Goal: Information Seeking & Learning: Compare options

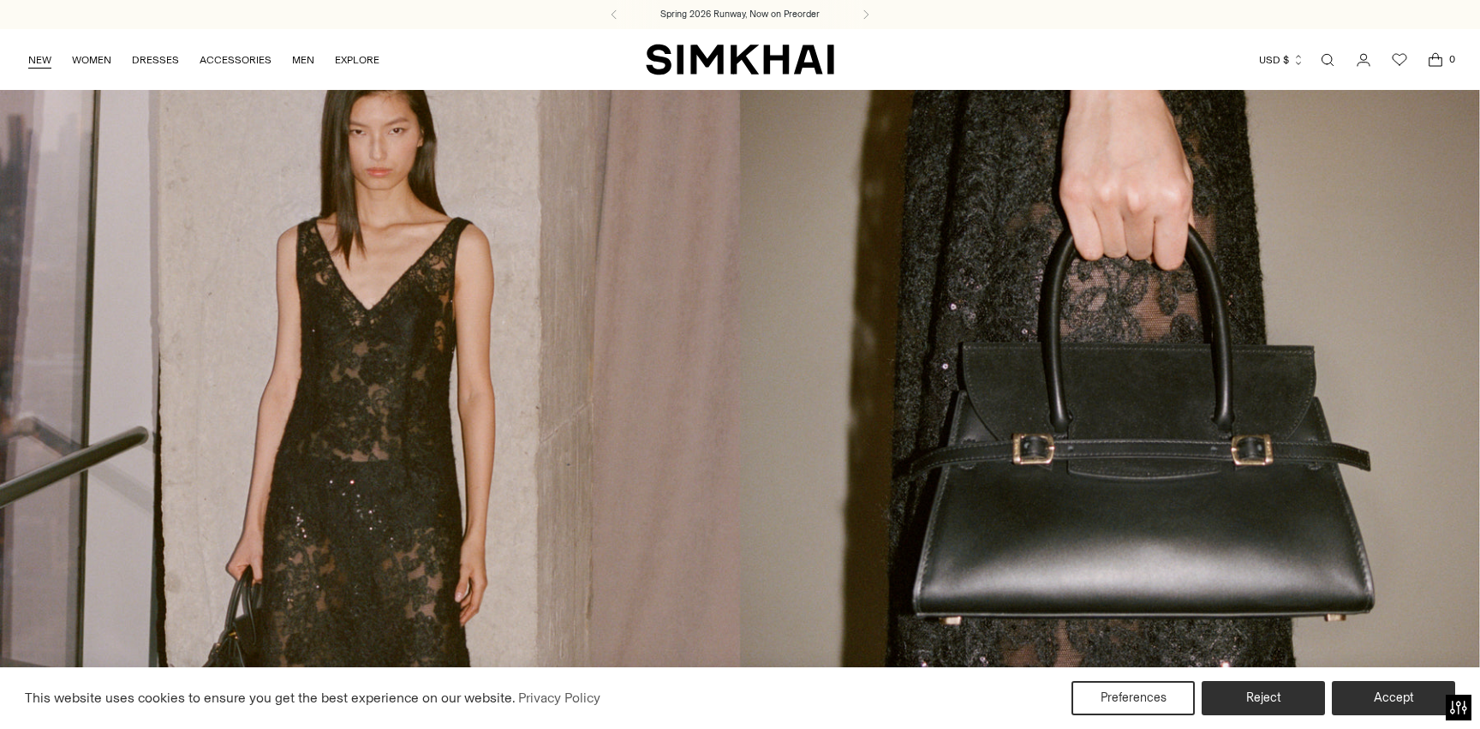
click at [33, 60] on link "NEW" at bounding box center [39, 60] width 23 height 38
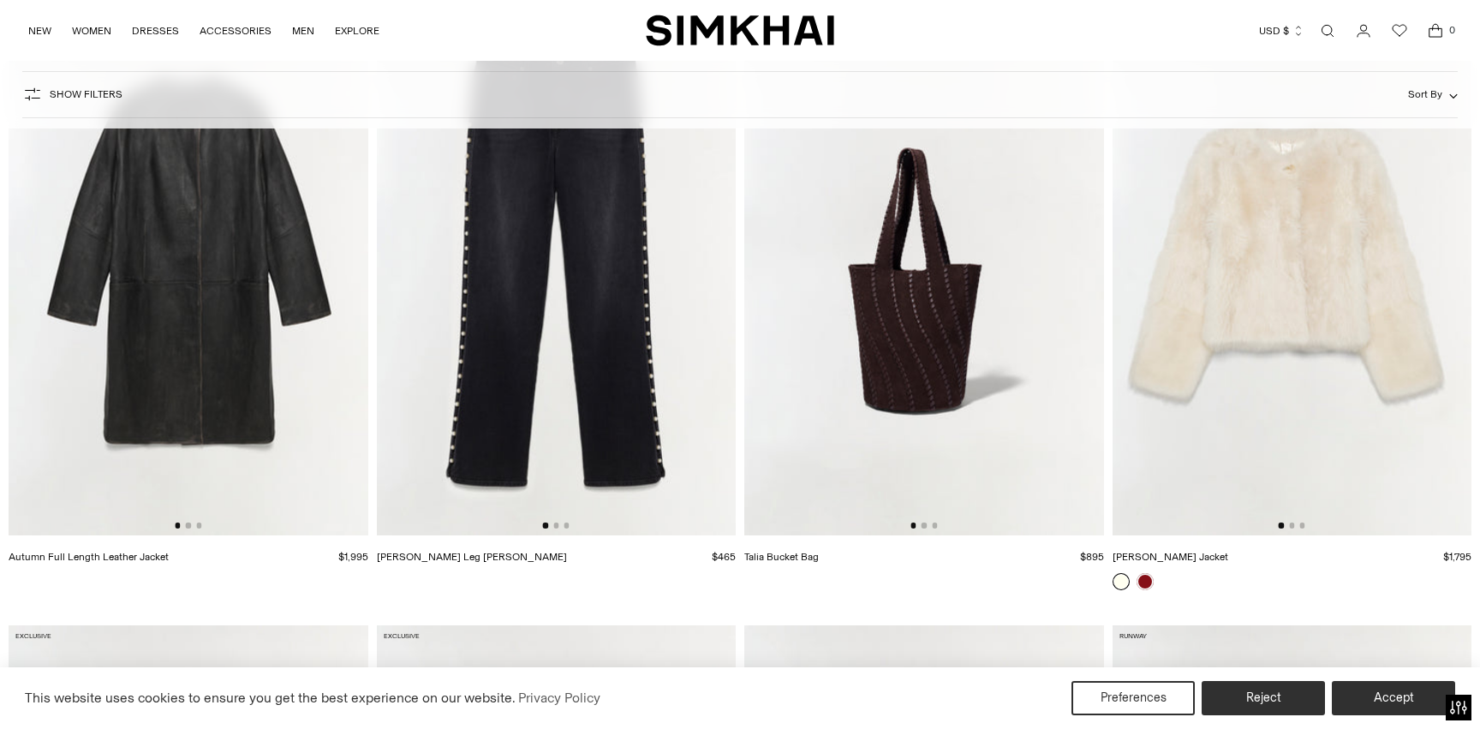
scroll to position [4031, 0]
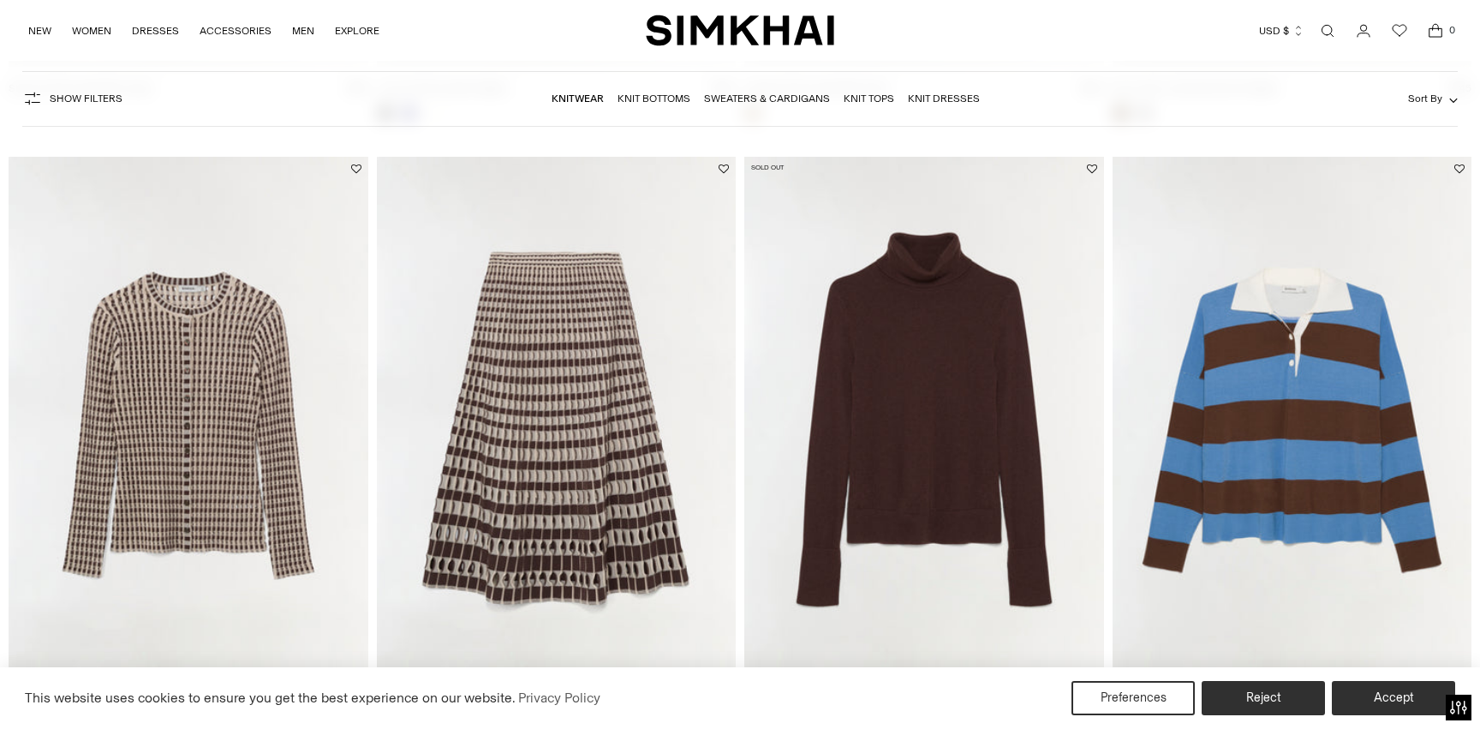
scroll to position [735, 0]
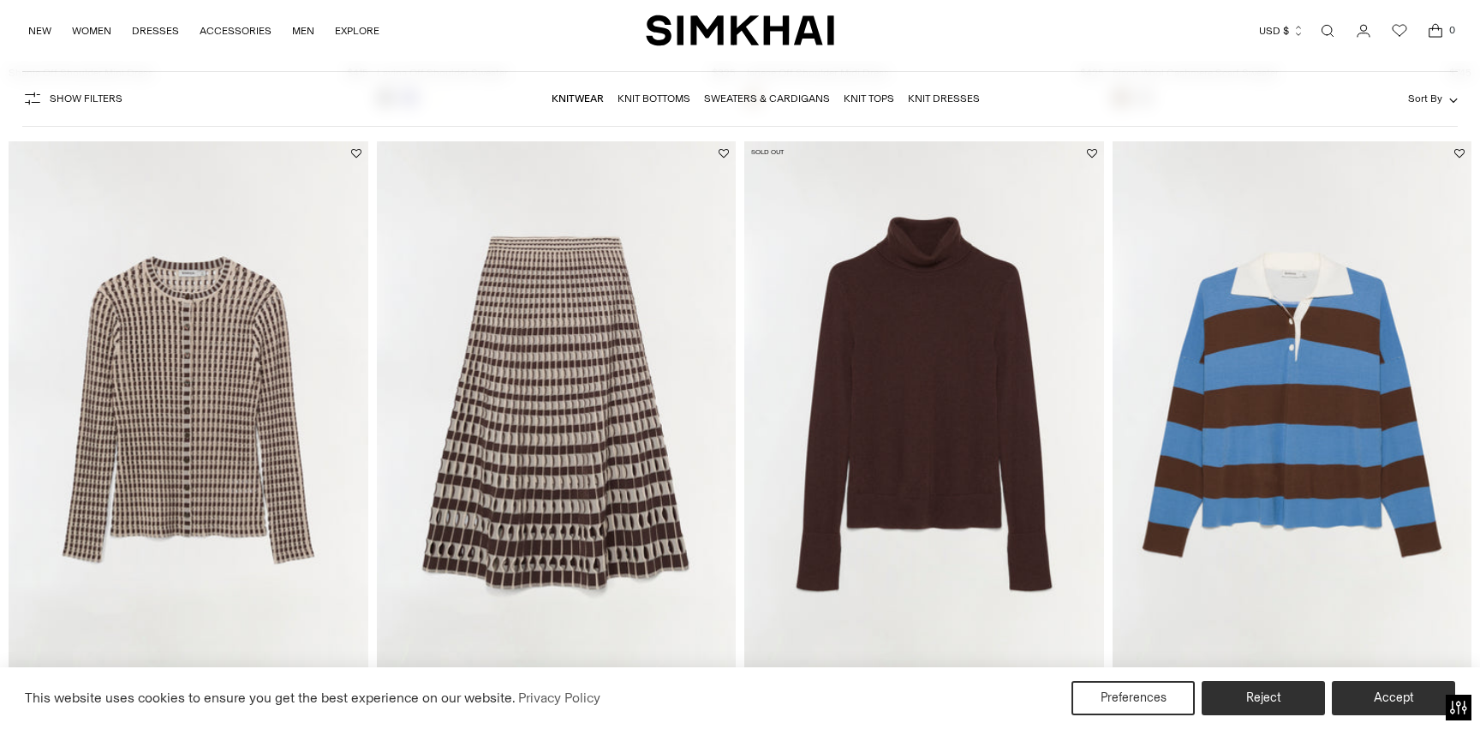
click at [146, 413] on img at bounding box center [189, 410] width 360 height 539
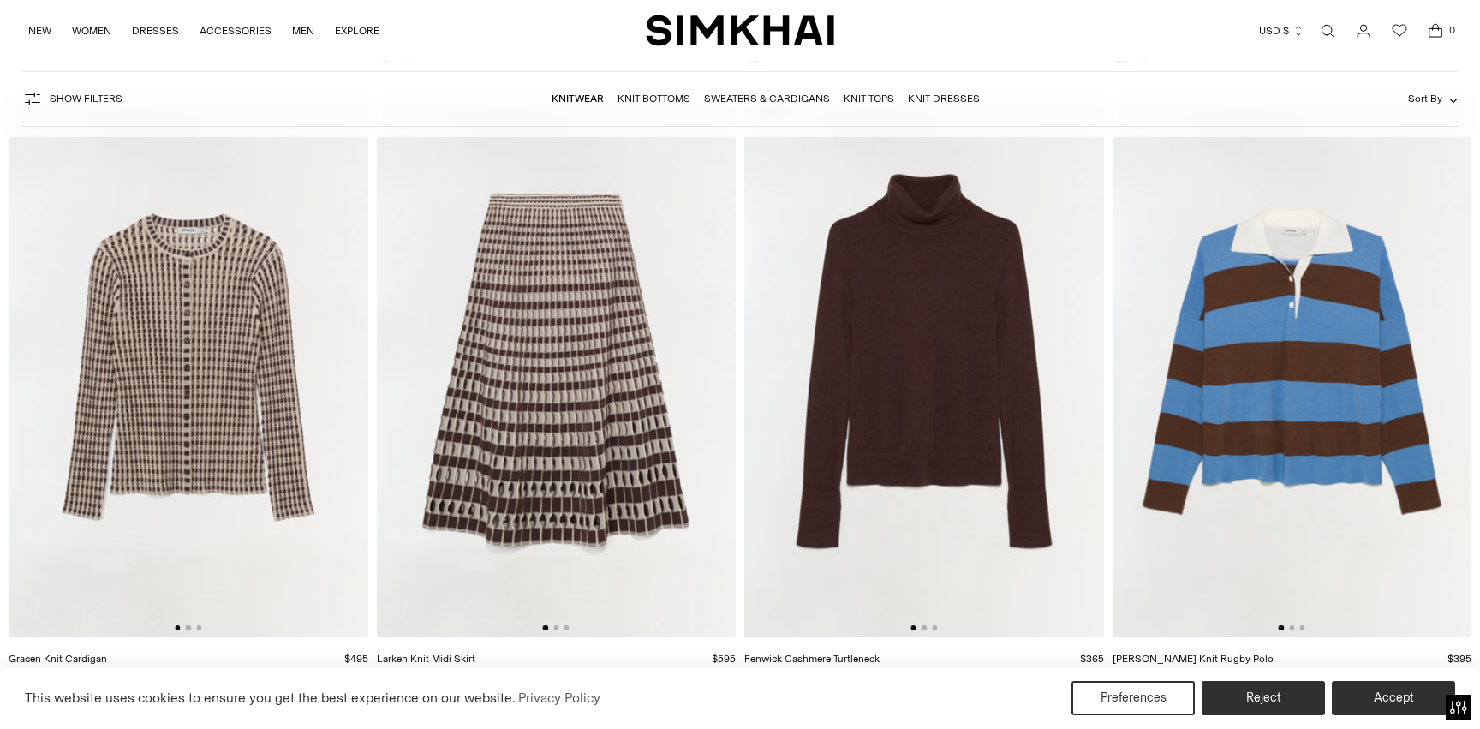
scroll to position [782, 0]
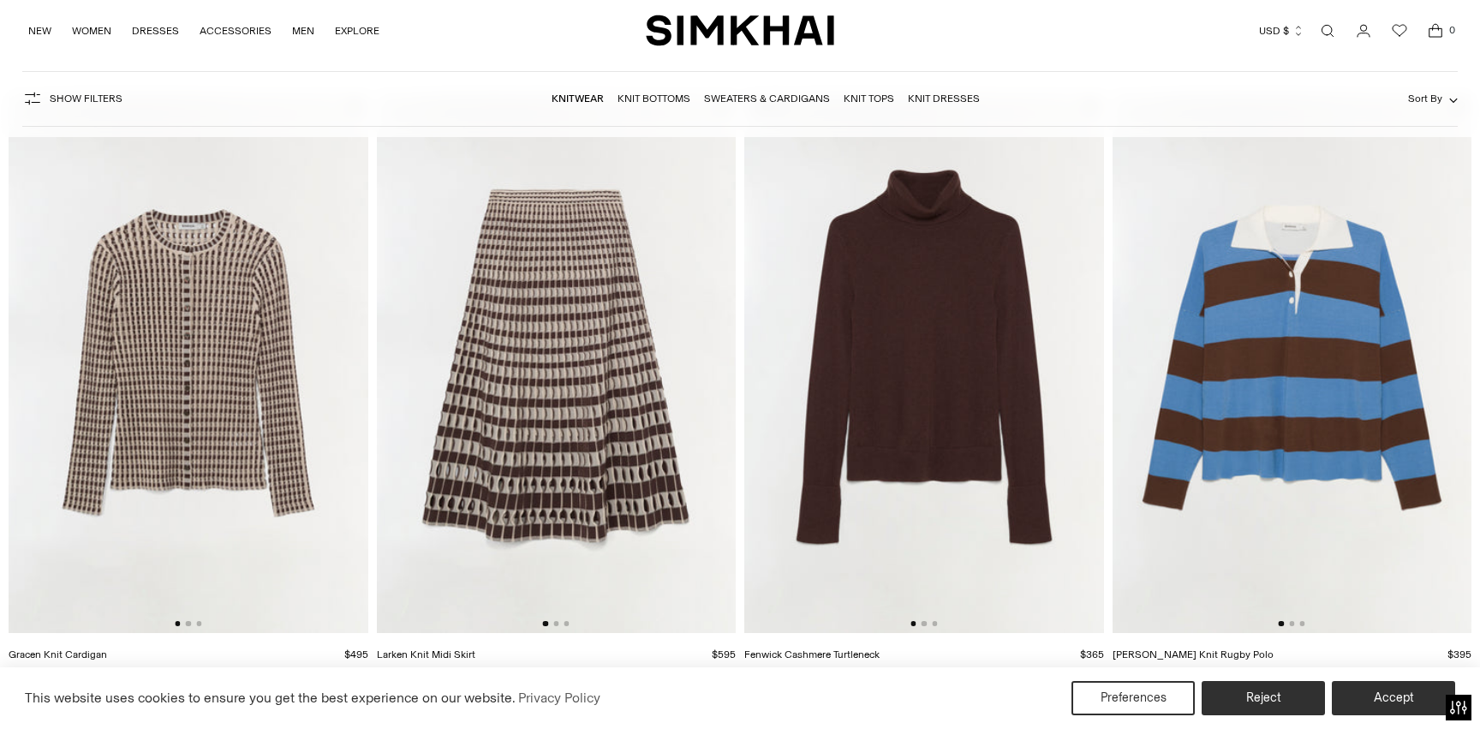
click at [605, 474] on img at bounding box center [557, 363] width 360 height 539
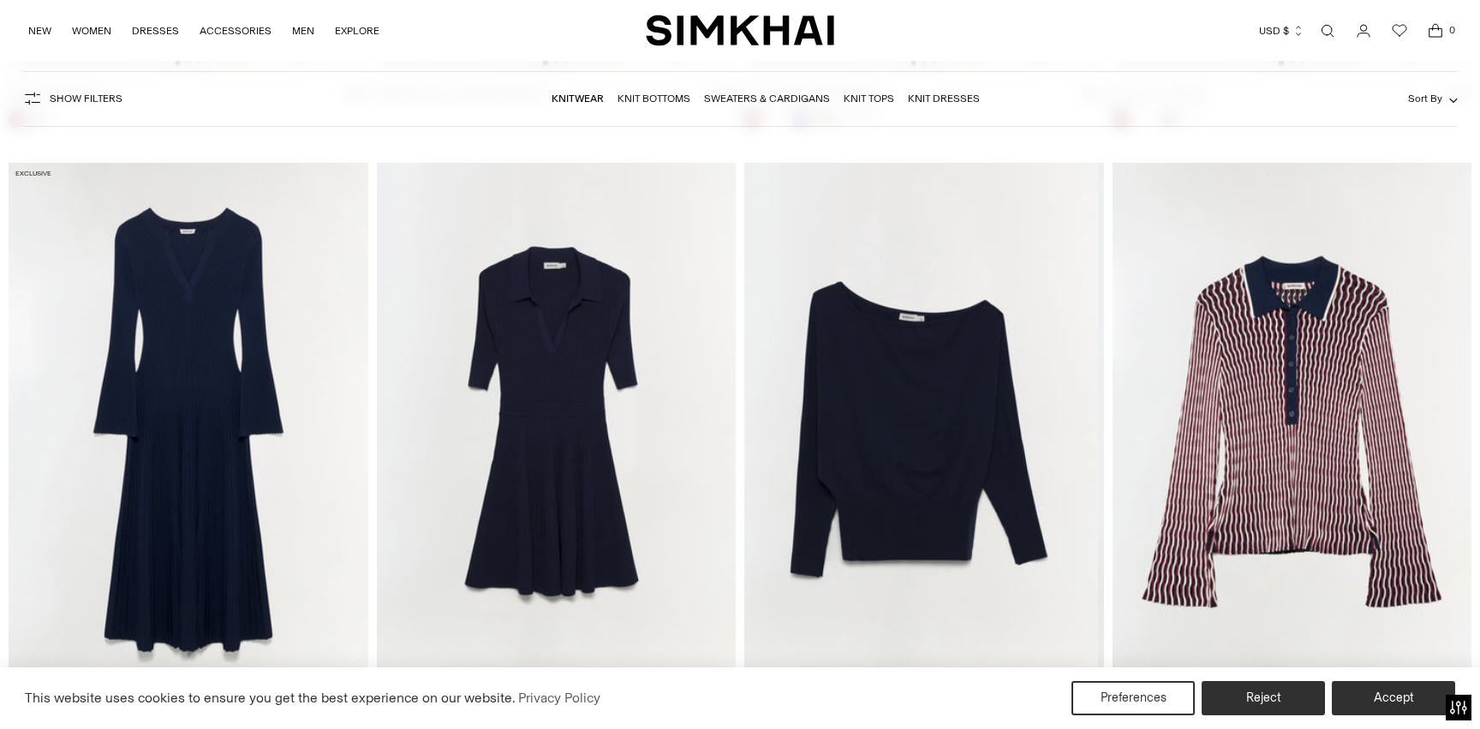
scroll to position [3926, 0]
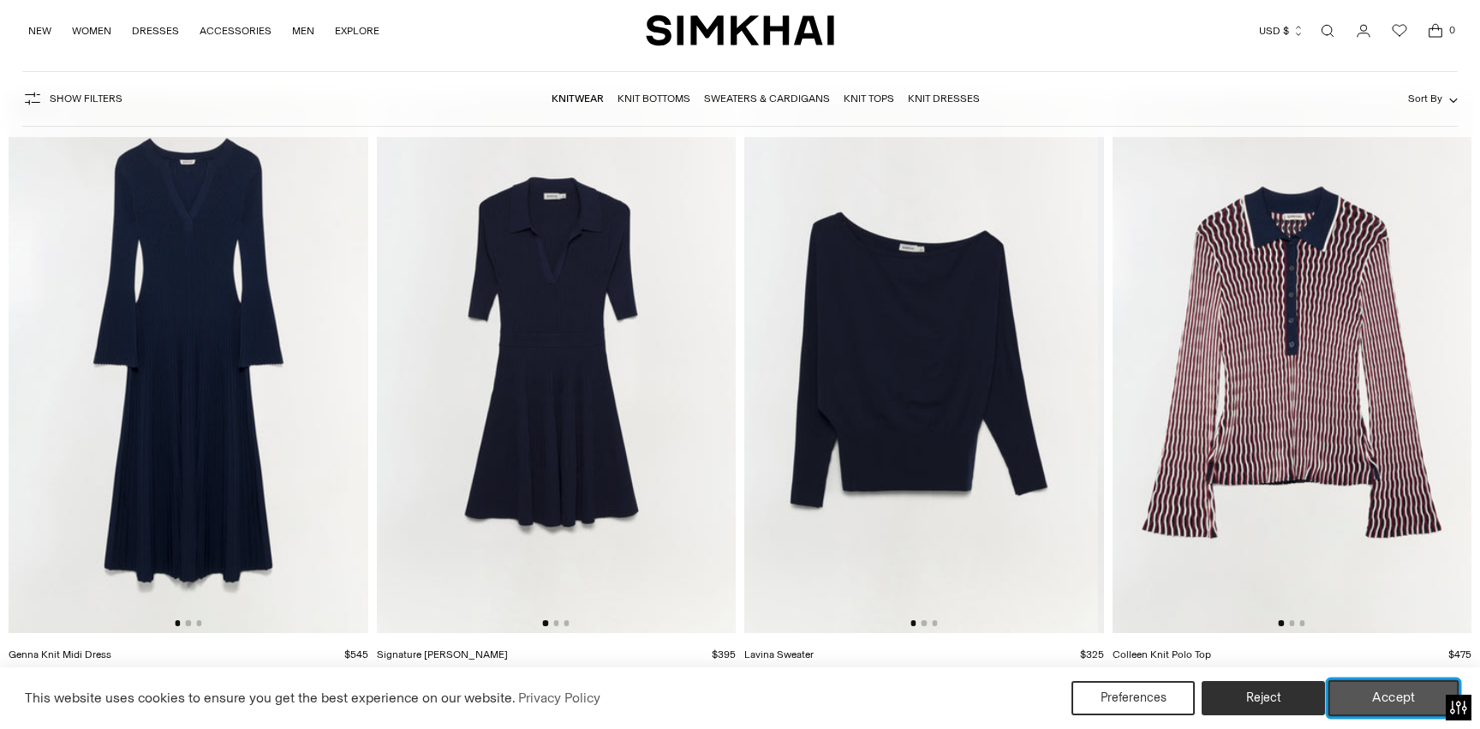
click at [1410, 690] on button "Accept" at bounding box center [1393, 698] width 131 height 36
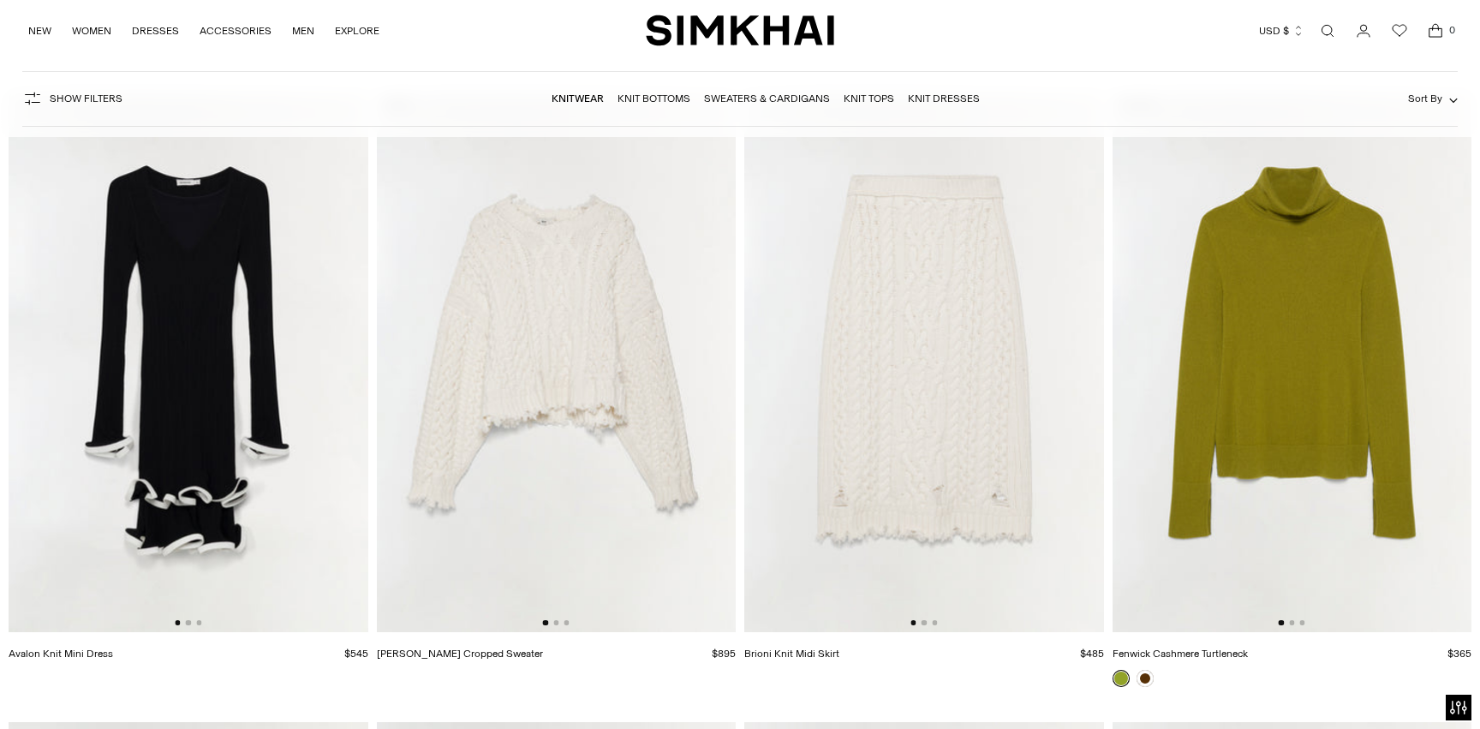
scroll to position [5806, 0]
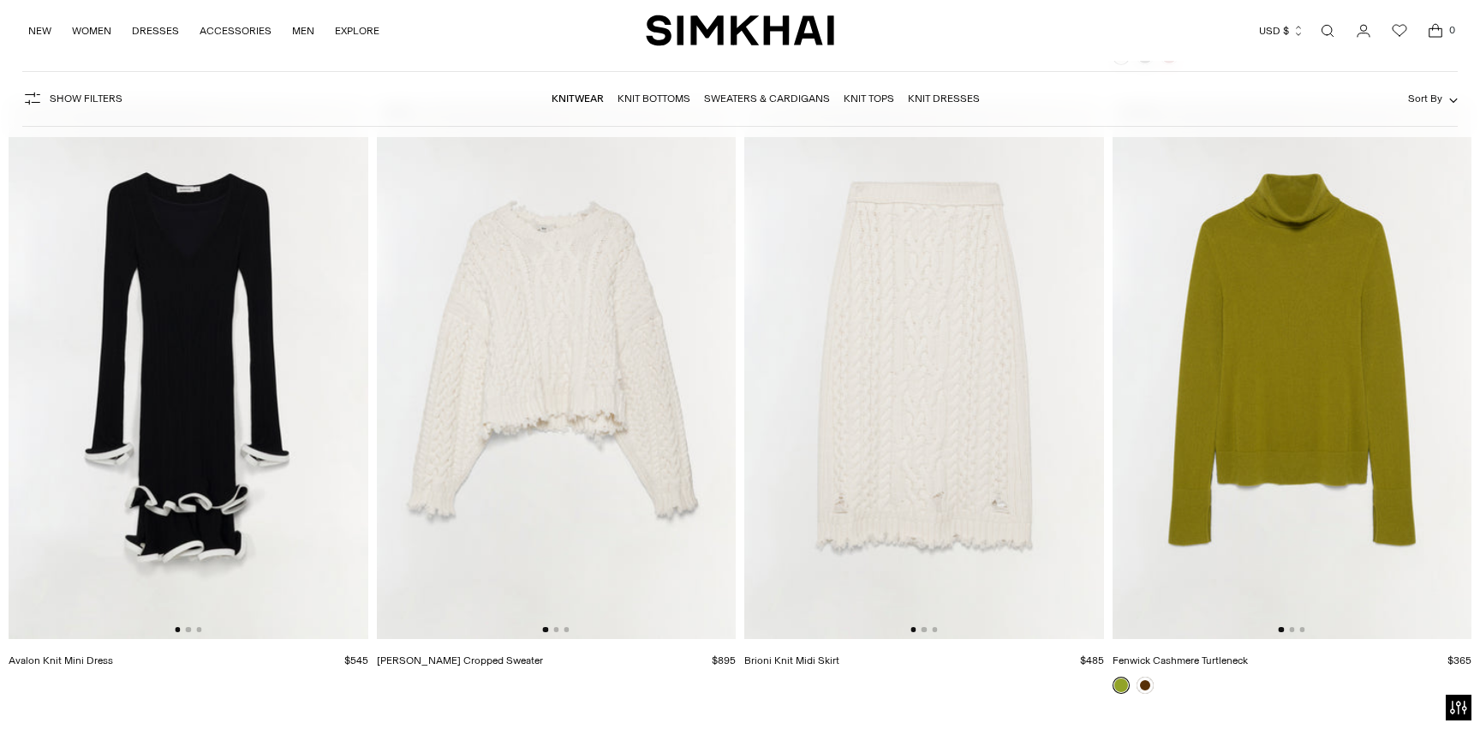
click at [969, 474] on img at bounding box center [924, 369] width 360 height 539
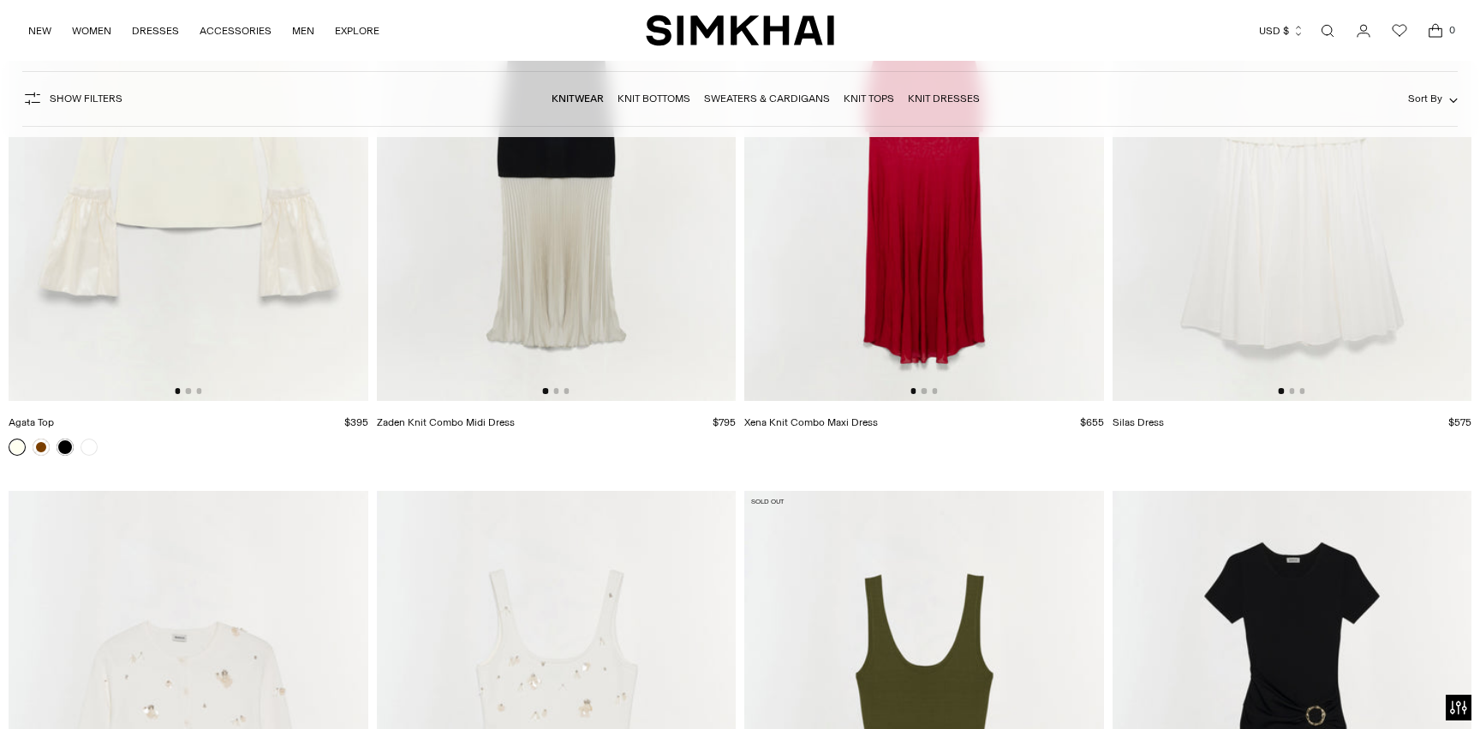
scroll to position [12376, 0]
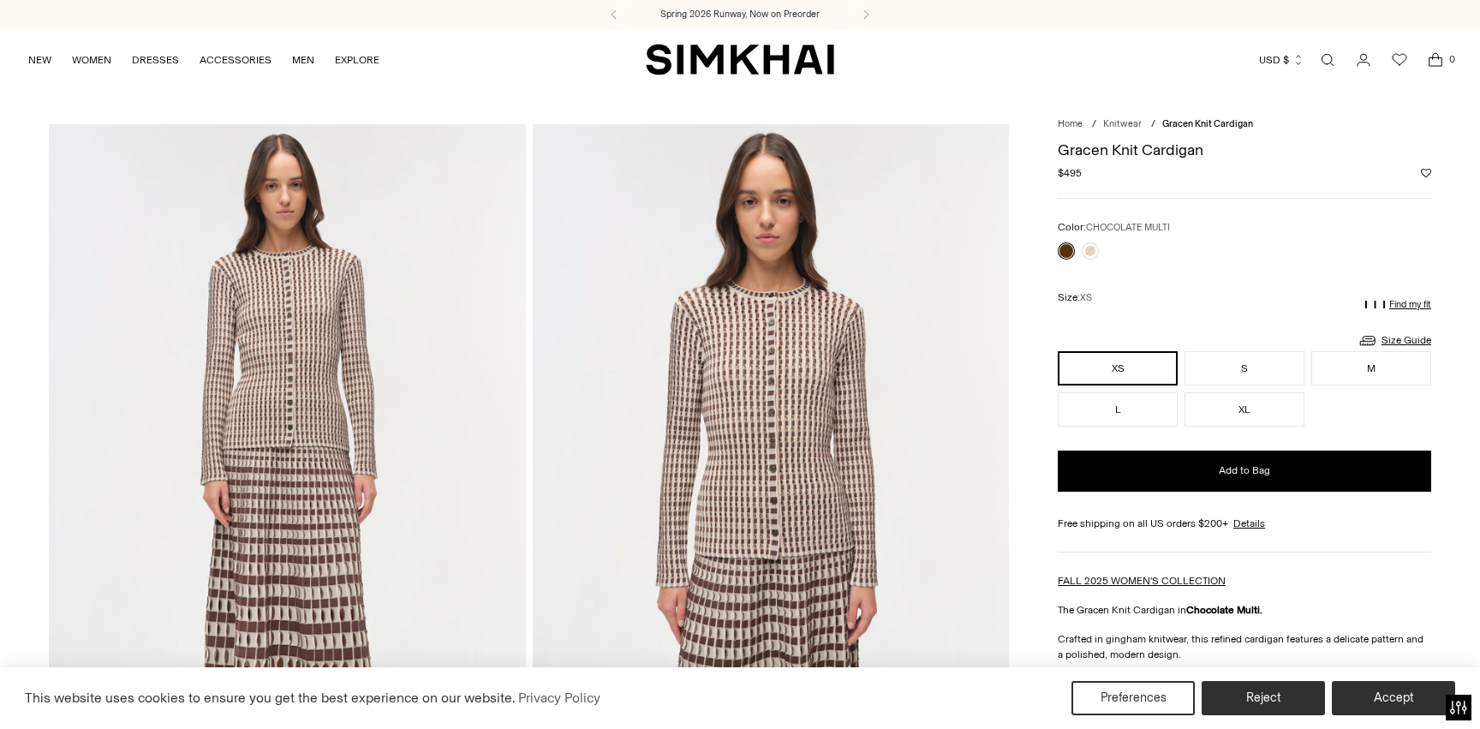
click at [736, 408] on img at bounding box center [771, 481] width 477 height 715
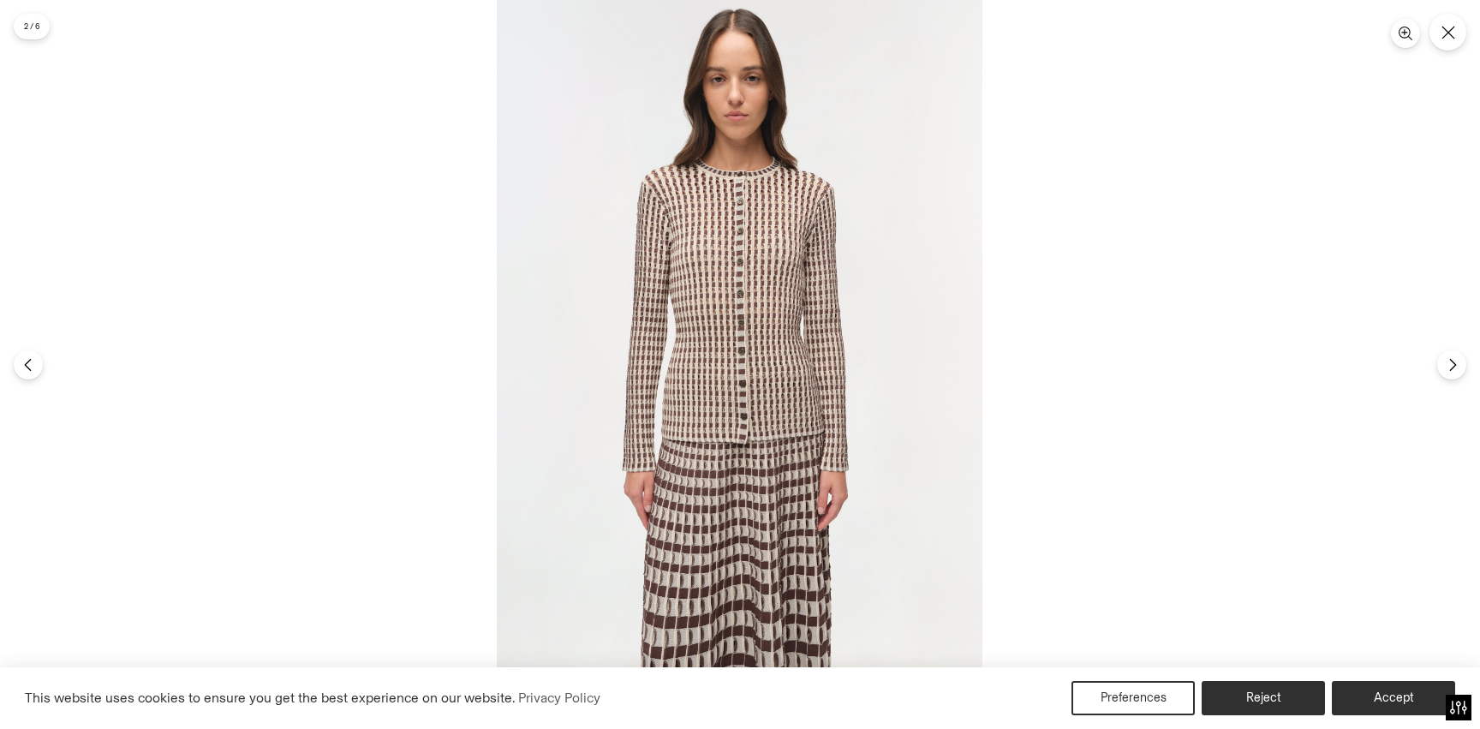
click at [721, 271] on img at bounding box center [740, 364] width 486 height 729
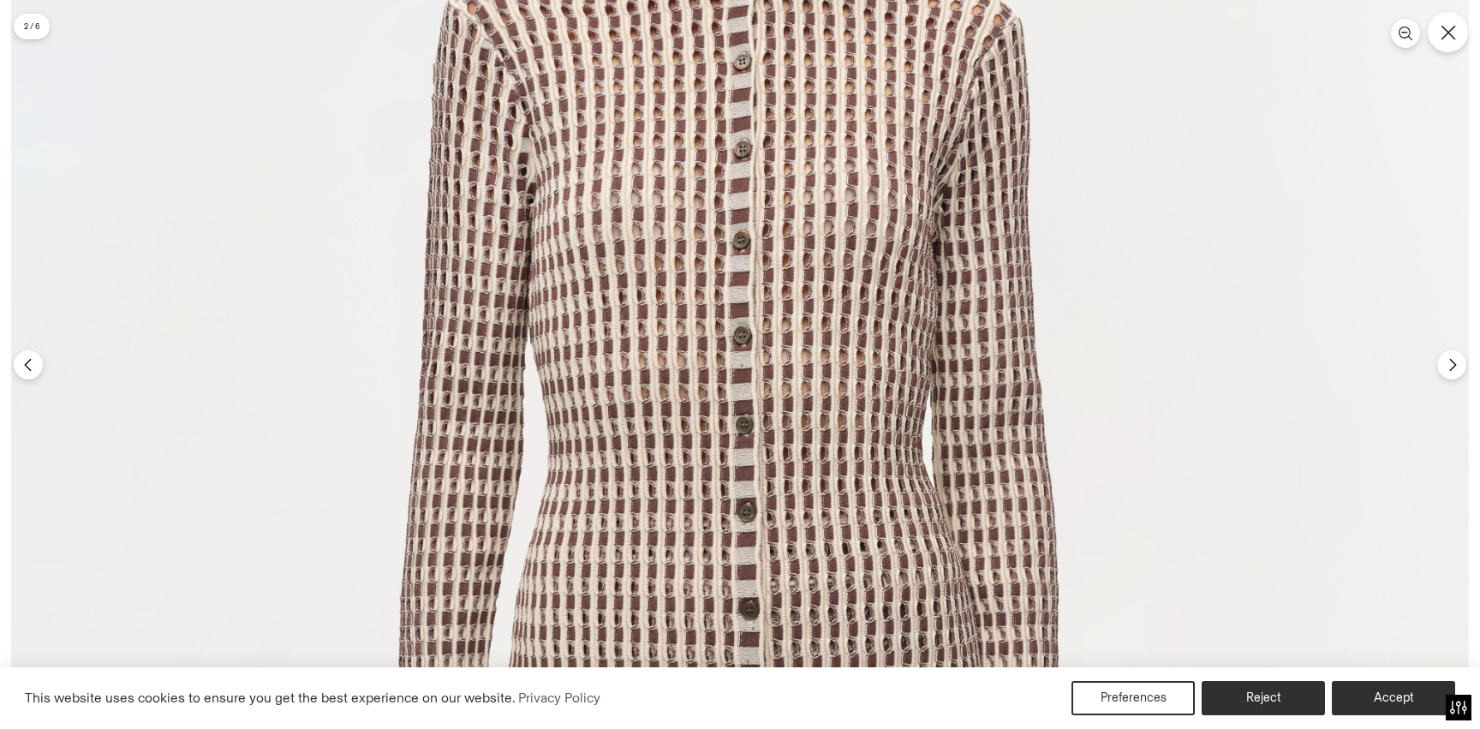
click at [1446, 28] on icon "Close" at bounding box center [1447, 32] width 15 height 15
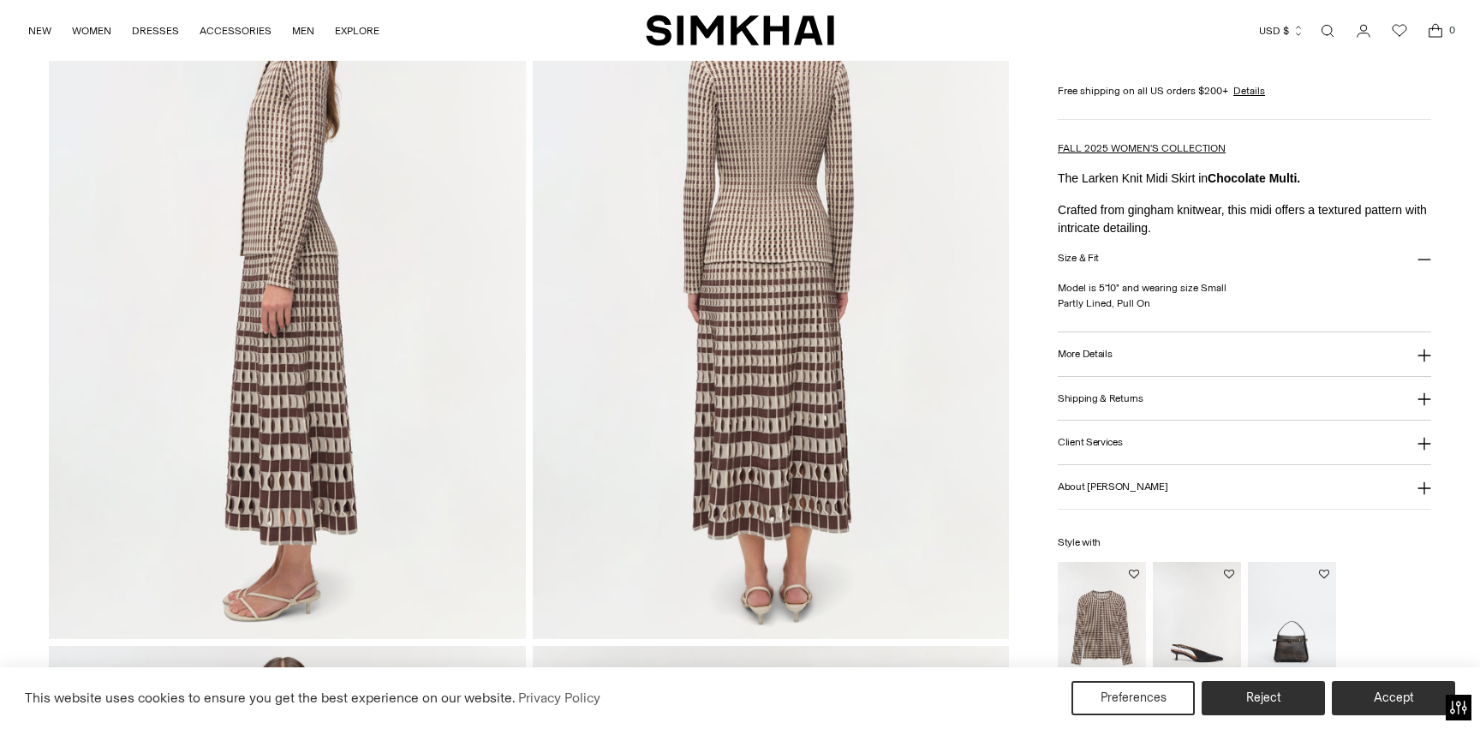
scroll to position [928, 0]
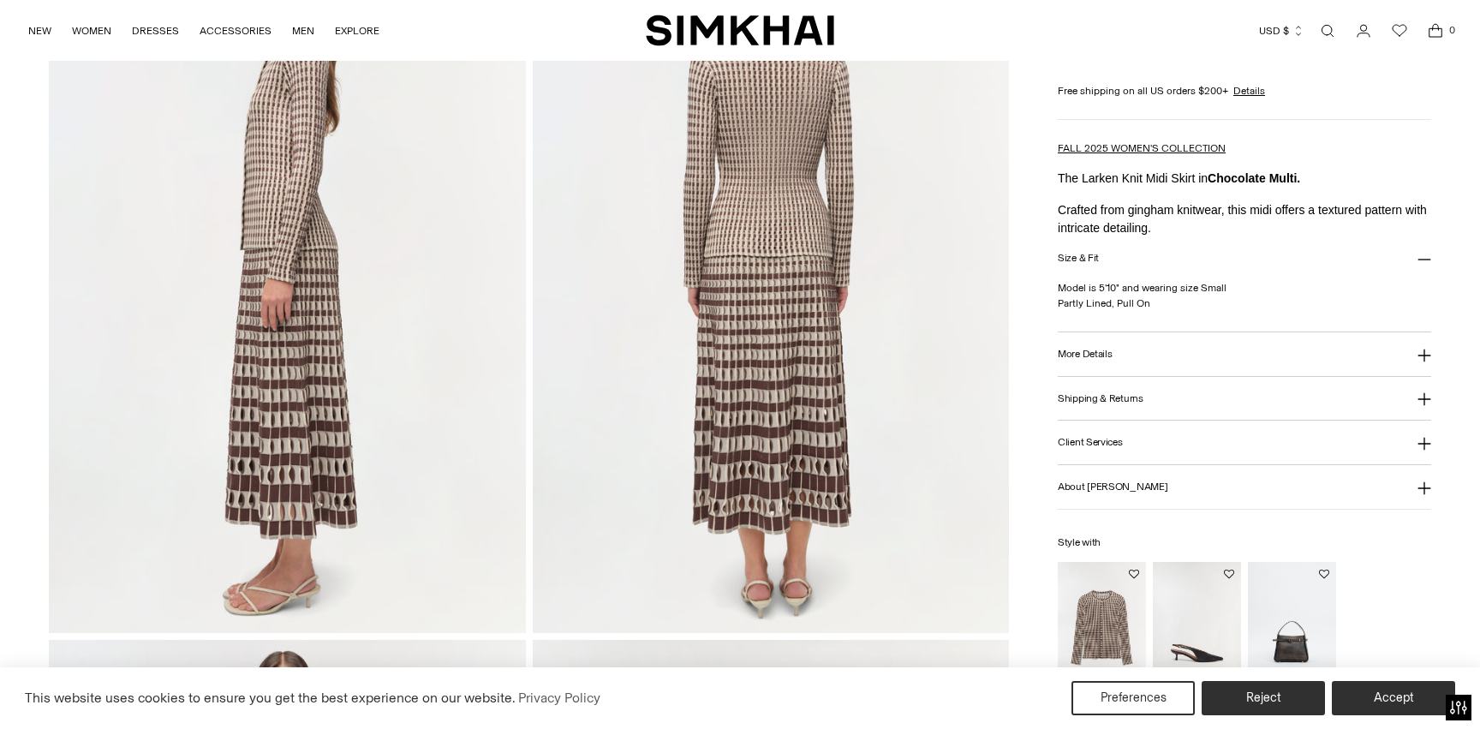
click at [754, 385] on img at bounding box center [771, 275] width 477 height 715
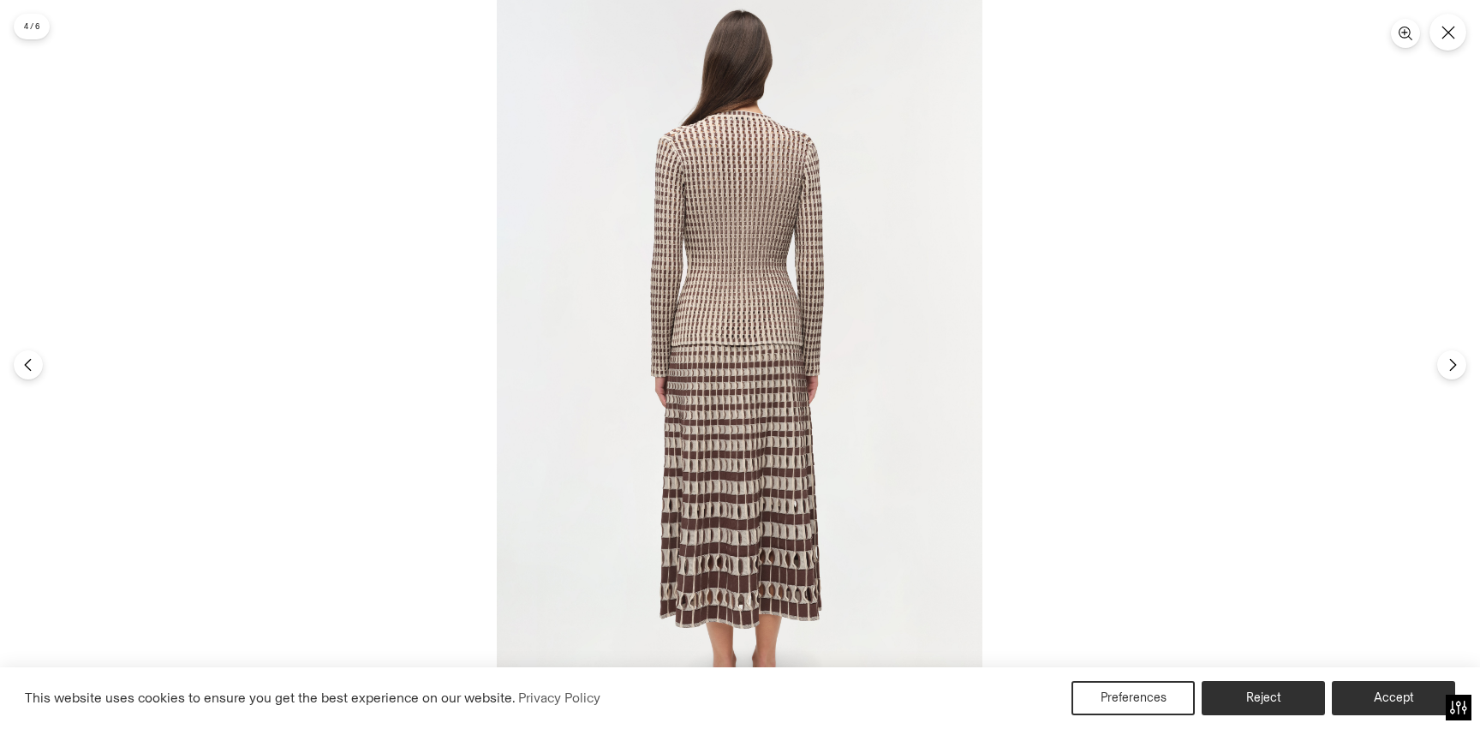
click at [758, 386] on img at bounding box center [740, 364] width 486 height 729
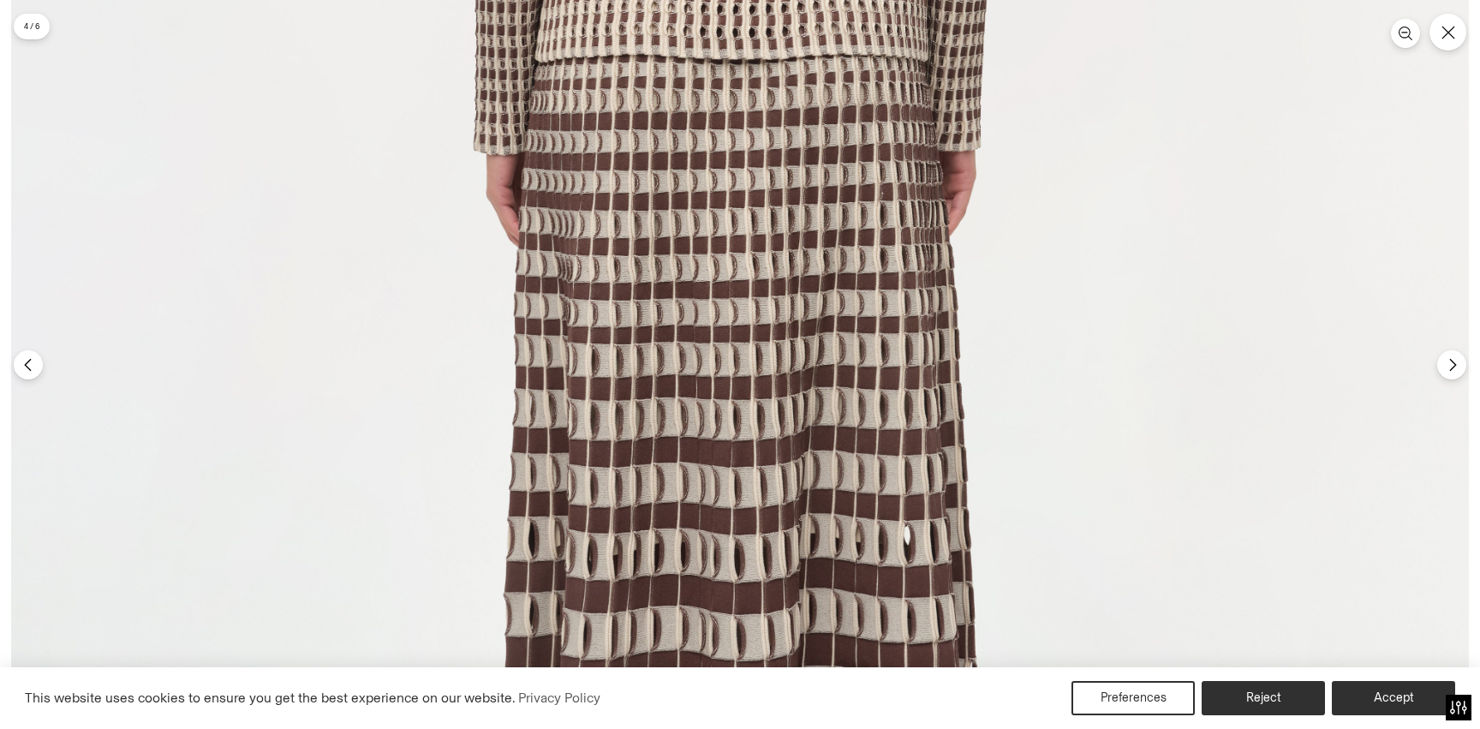
click at [760, 286] on img at bounding box center [740, 117] width 1458 height 2186
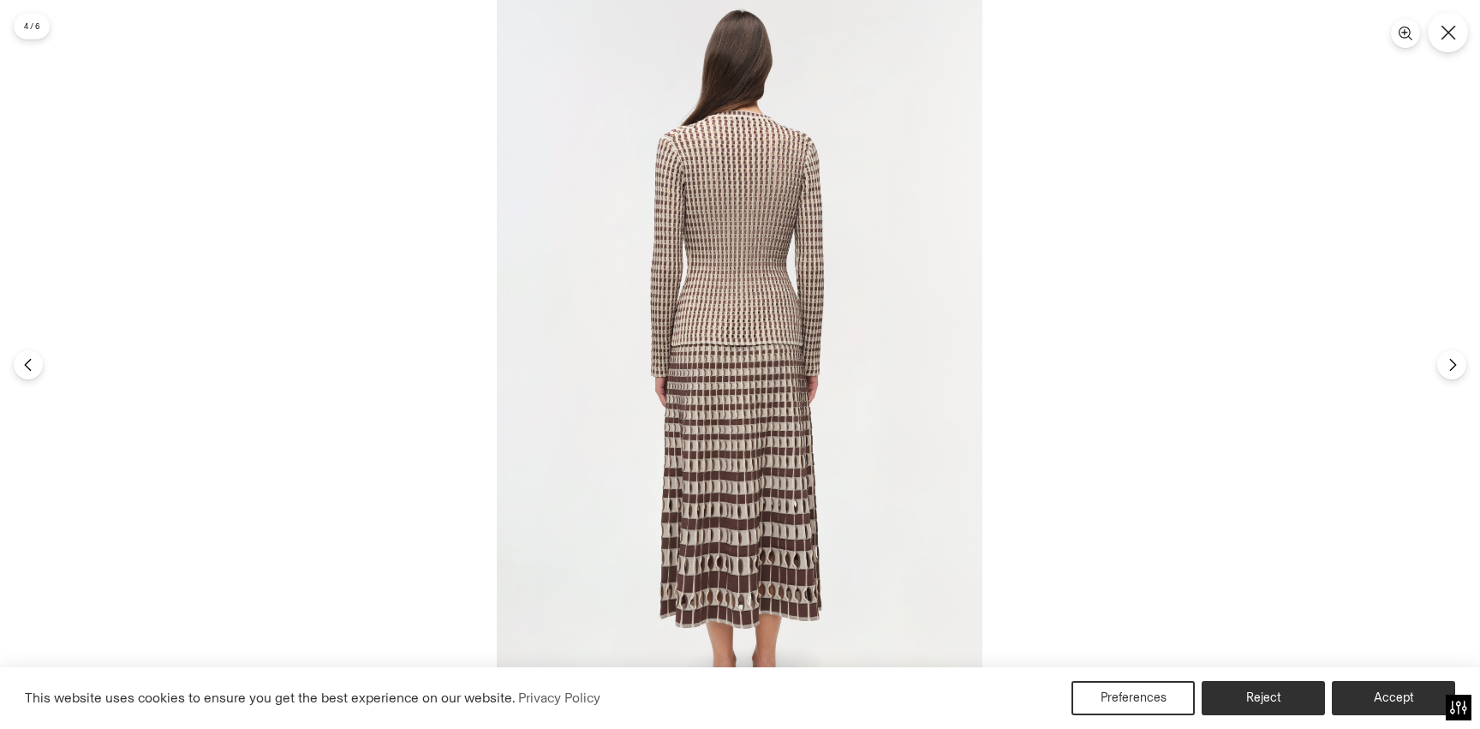
click at [1454, 39] on icon "Close" at bounding box center [1447, 32] width 15 height 15
